Goal: Task Accomplishment & Management: Manage account settings

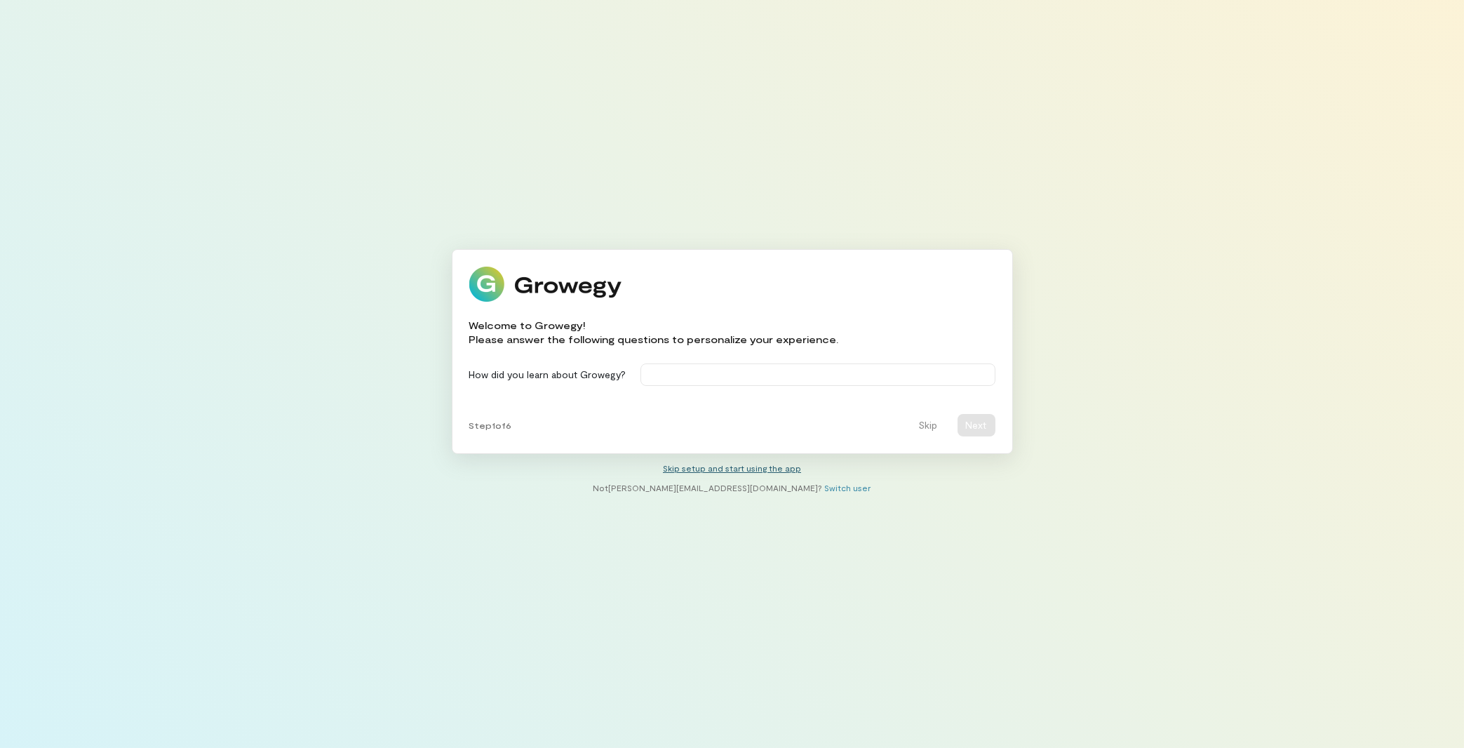
click at [748, 464] on link "Skip setup and start using the app" at bounding box center [732, 468] width 138 height 10
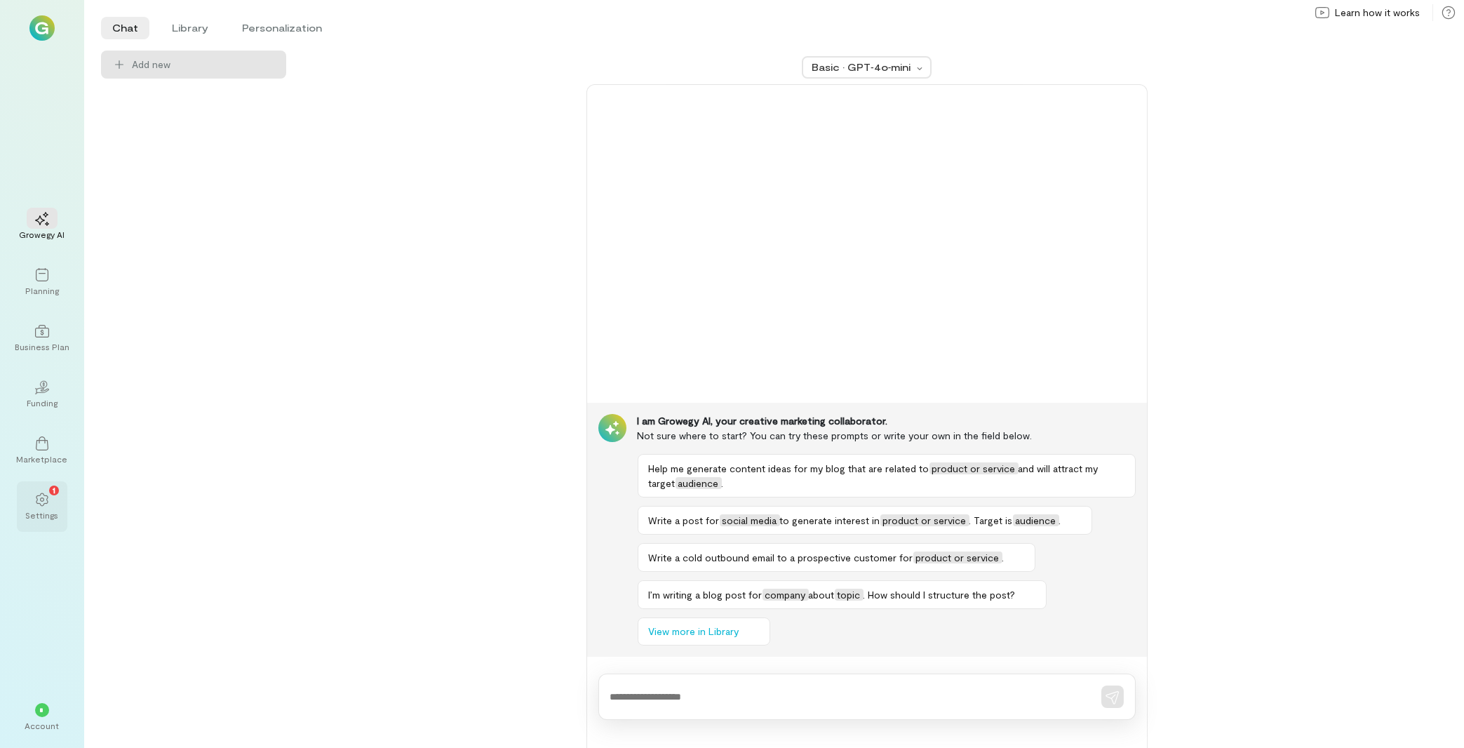
click at [49, 516] on div "Settings" at bounding box center [42, 514] width 33 height 11
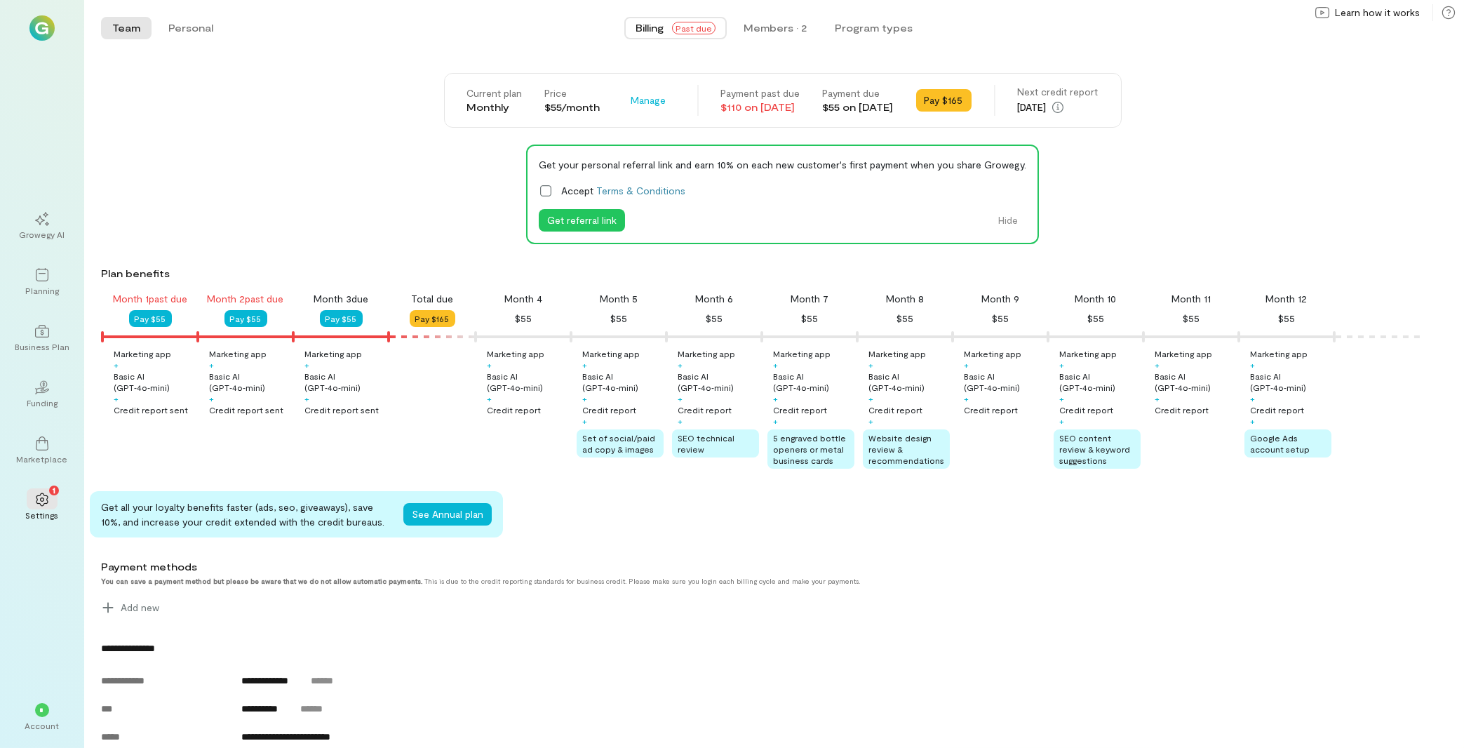
click at [936, 128] on div "Current plan Monthly Price $55/month Manage Payment past due $110 on [DATE] Pay…" at bounding box center [783, 100] width 678 height 55
click at [962, 105] on button "Pay $165" at bounding box center [943, 100] width 55 height 22
click at [42, 721] on div "Account" at bounding box center [42, 725] width 34 height 11
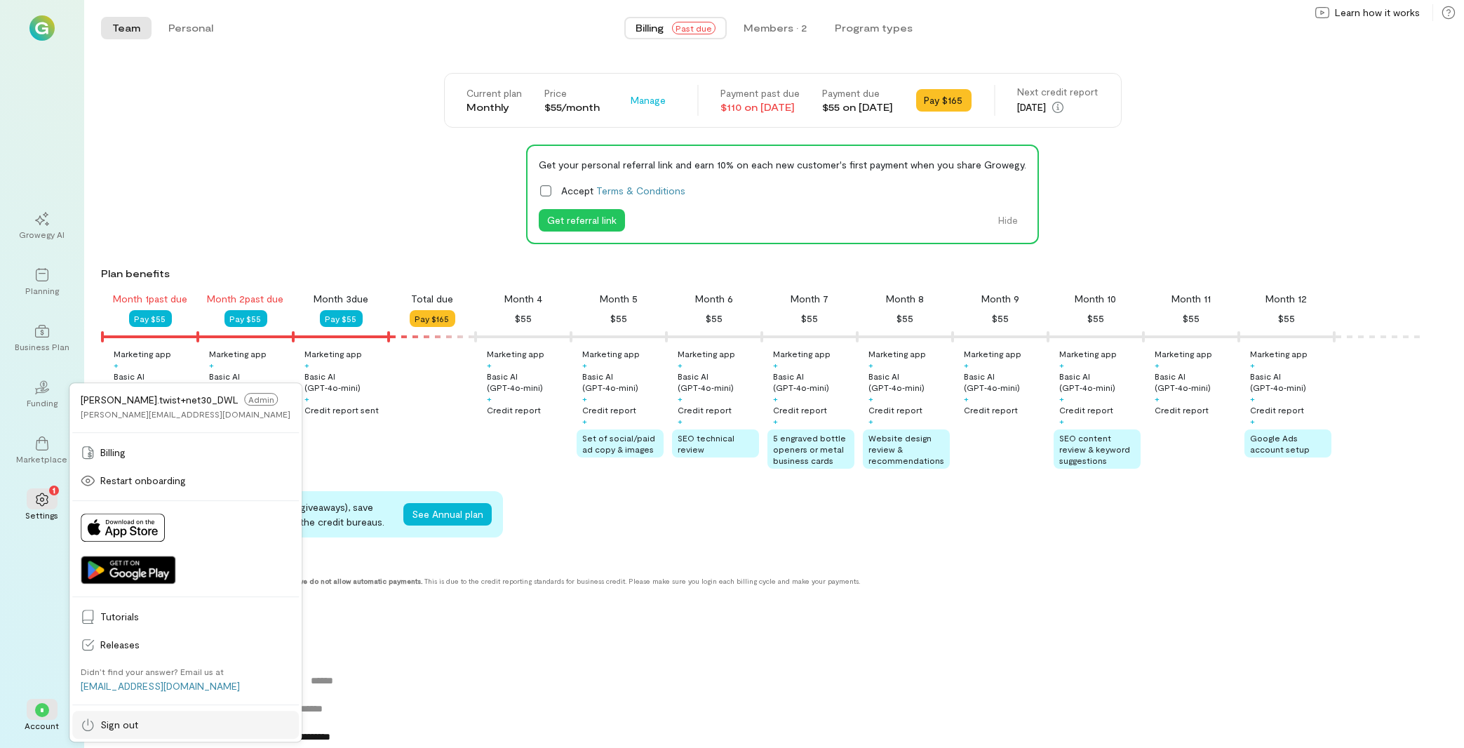
click at [113, 721] on span "Sign out" at bounding box center [195, 725] width 190 height 14
